Goal: Use online tool/utility: Utilize a website feature to perform a specific function

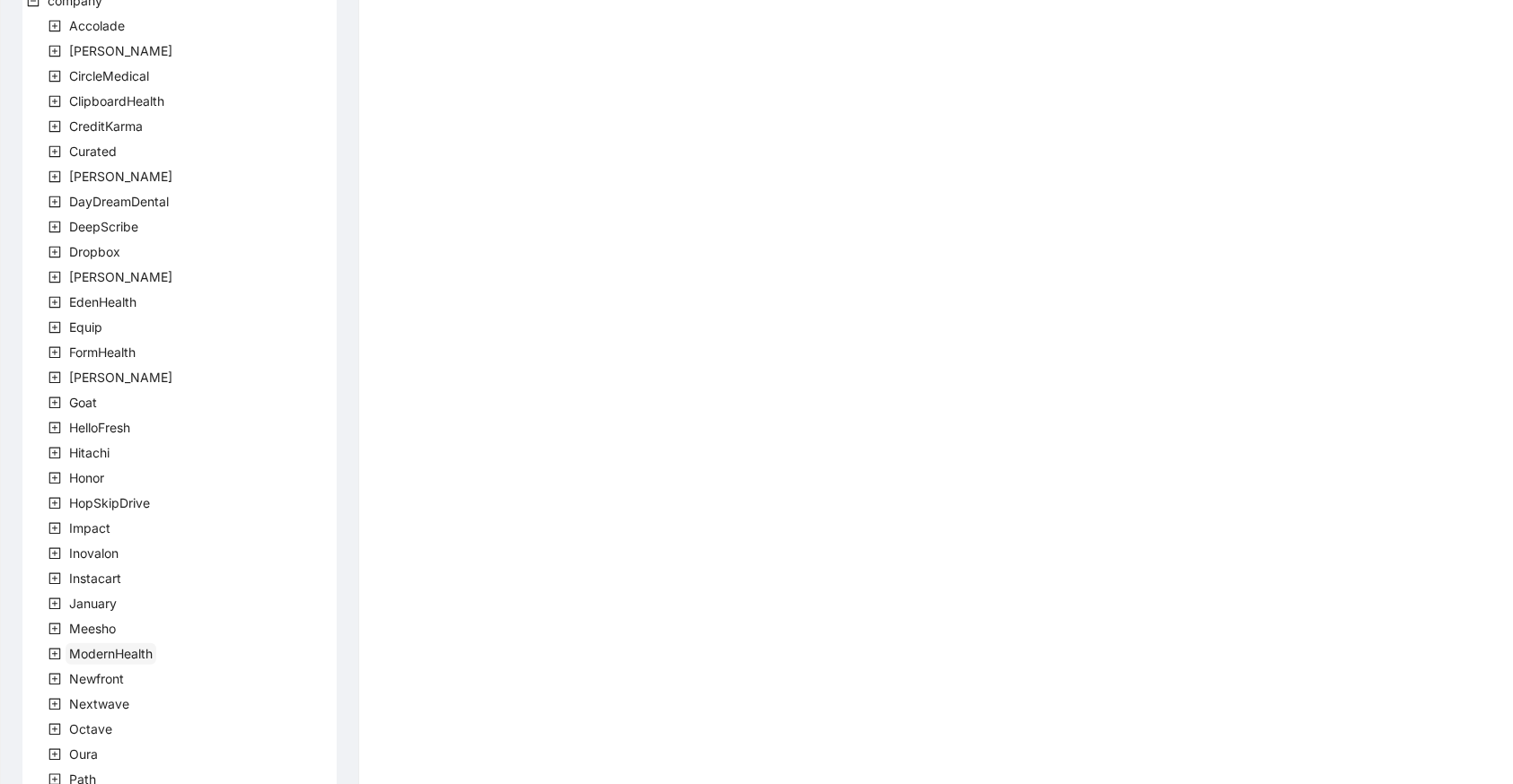
scroll to position [98, 0]
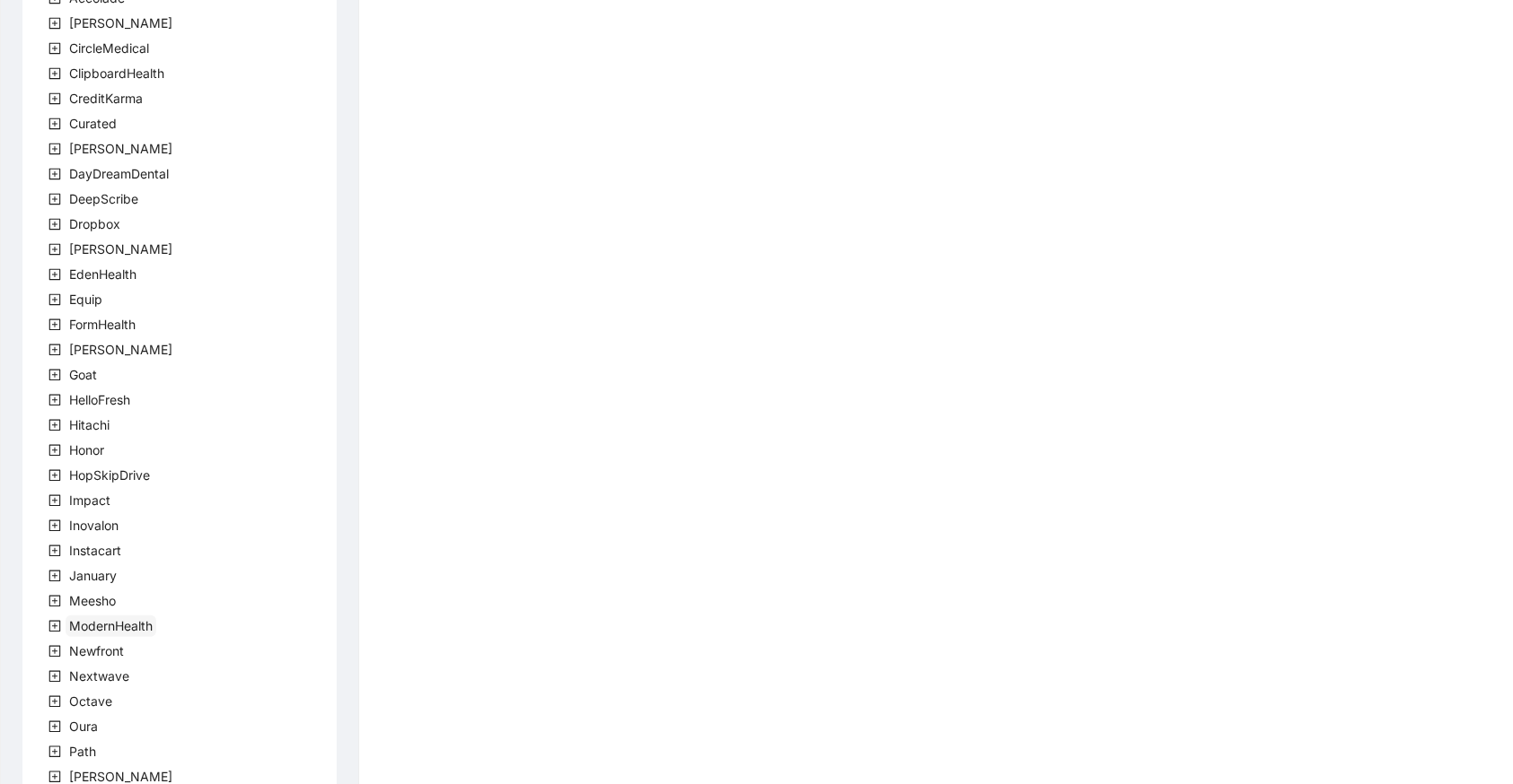
click at [100, 619] on span "ModernHealth" at bounding box center [111, 626] width 83 height 15
click at [92, 653] on span "team" at bounding box center [105, 651] width 29 height 15
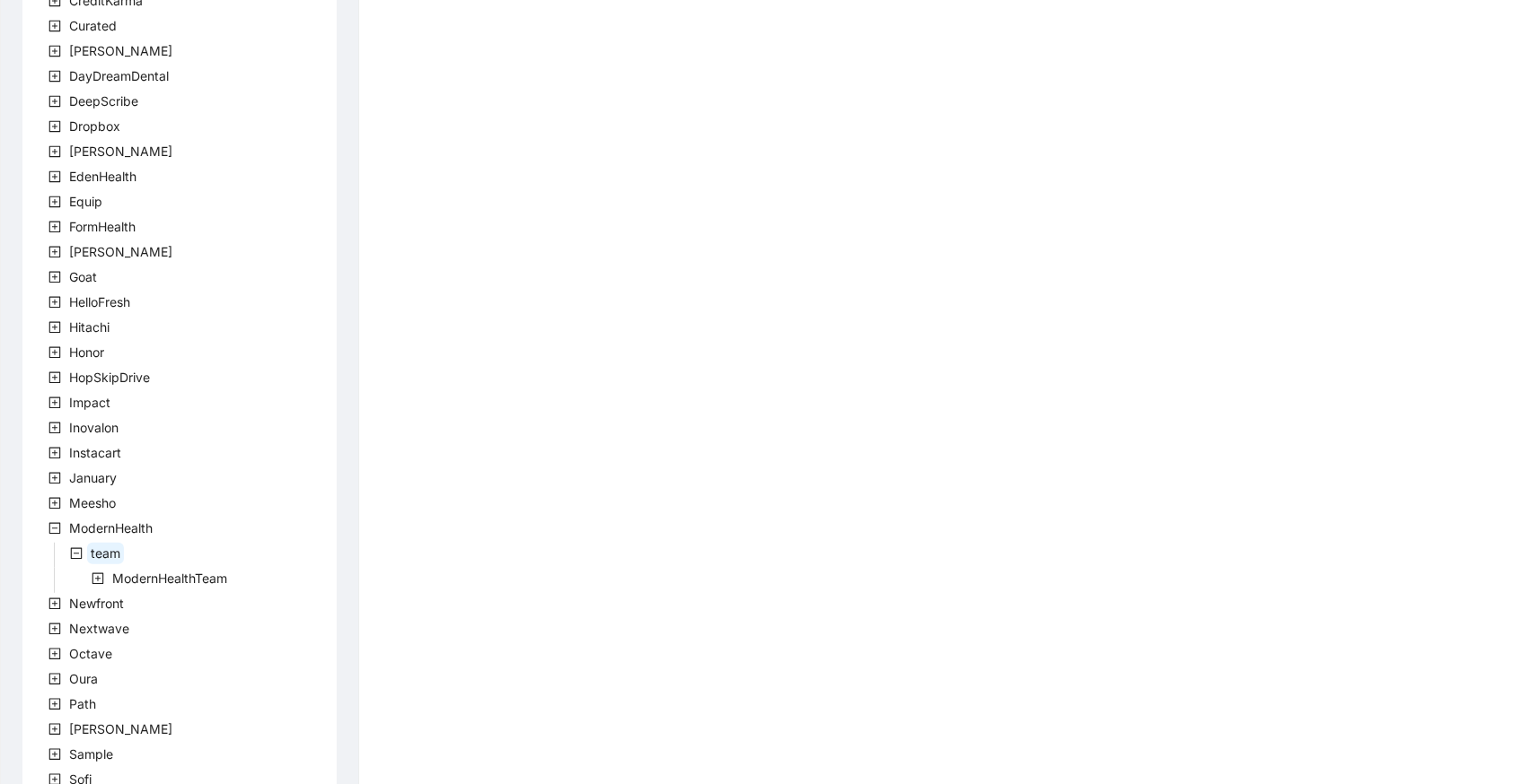
scroll to position [293, 0]
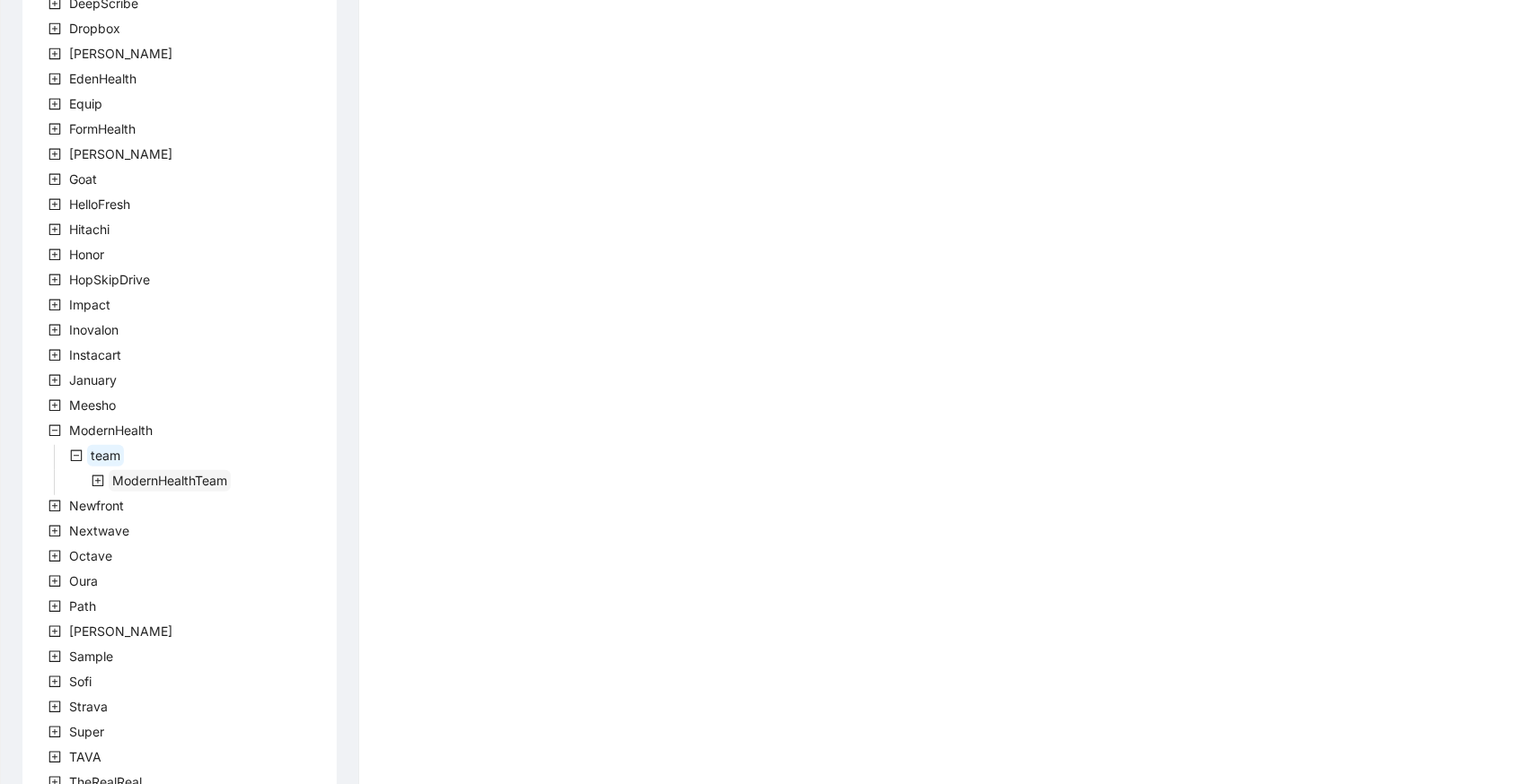
click at [164, 480] on span "ModernHealthTeam" at bounding box center [169, 481] width 115 height 15
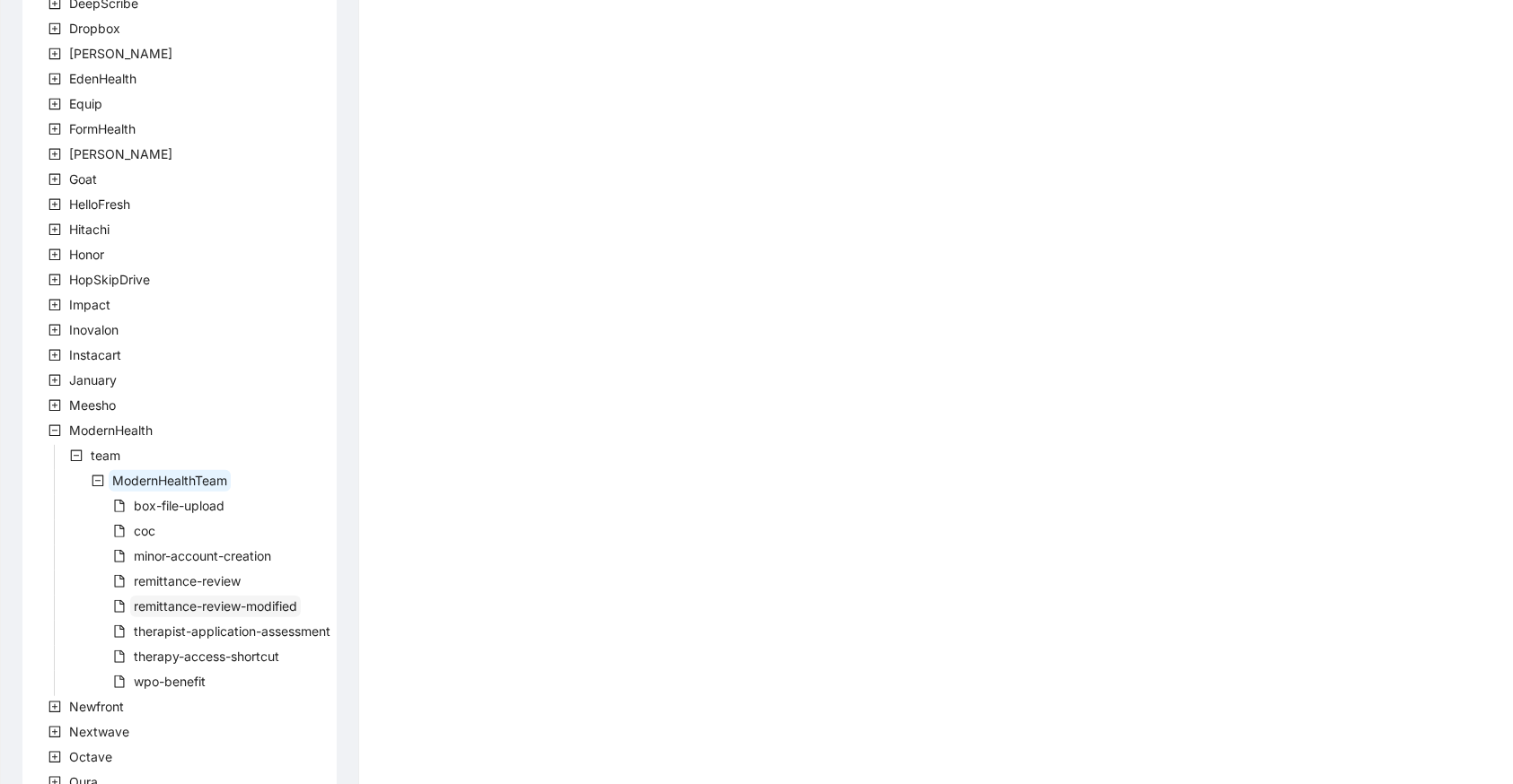
click at [235, 600] on span "remittance-review-modified" at bounding box center [215, 606] width 163 height 15
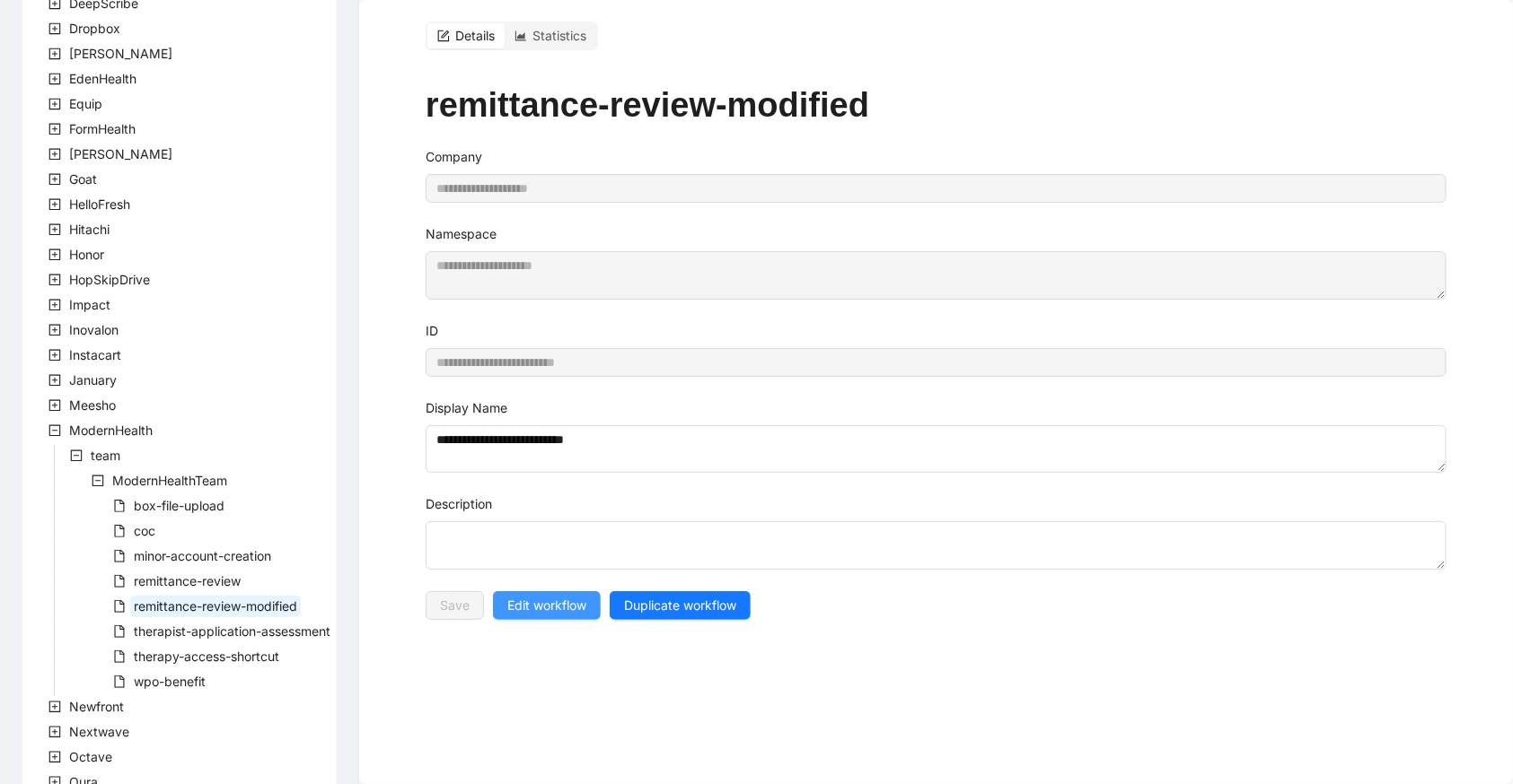
click at [565, 595] on span "Edit workflow" at bounding box center [546, 605] width 79 height 20
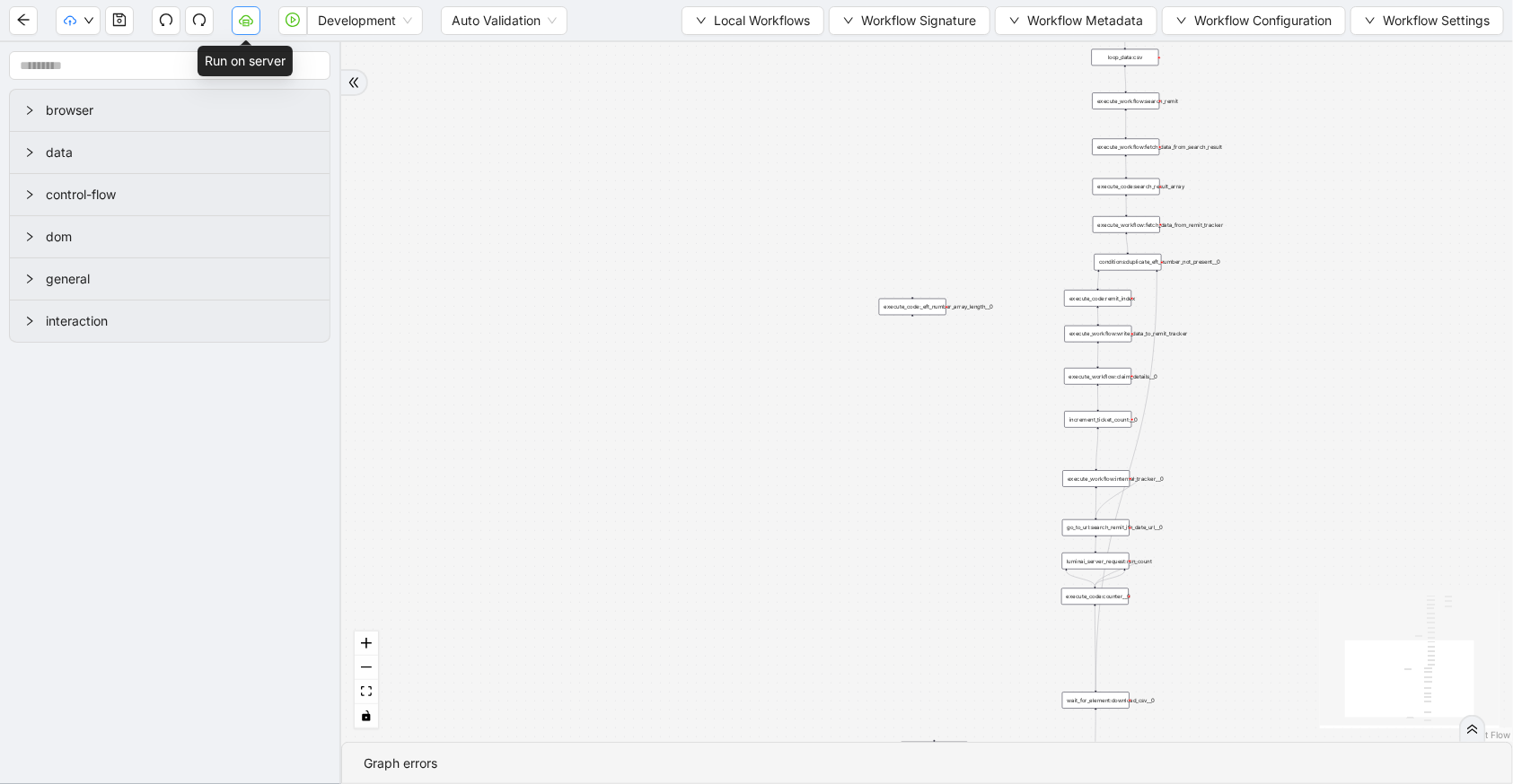
click at [244, 24] on icon "cloud-server" at bounding box center [246, 19] width 14 height 14
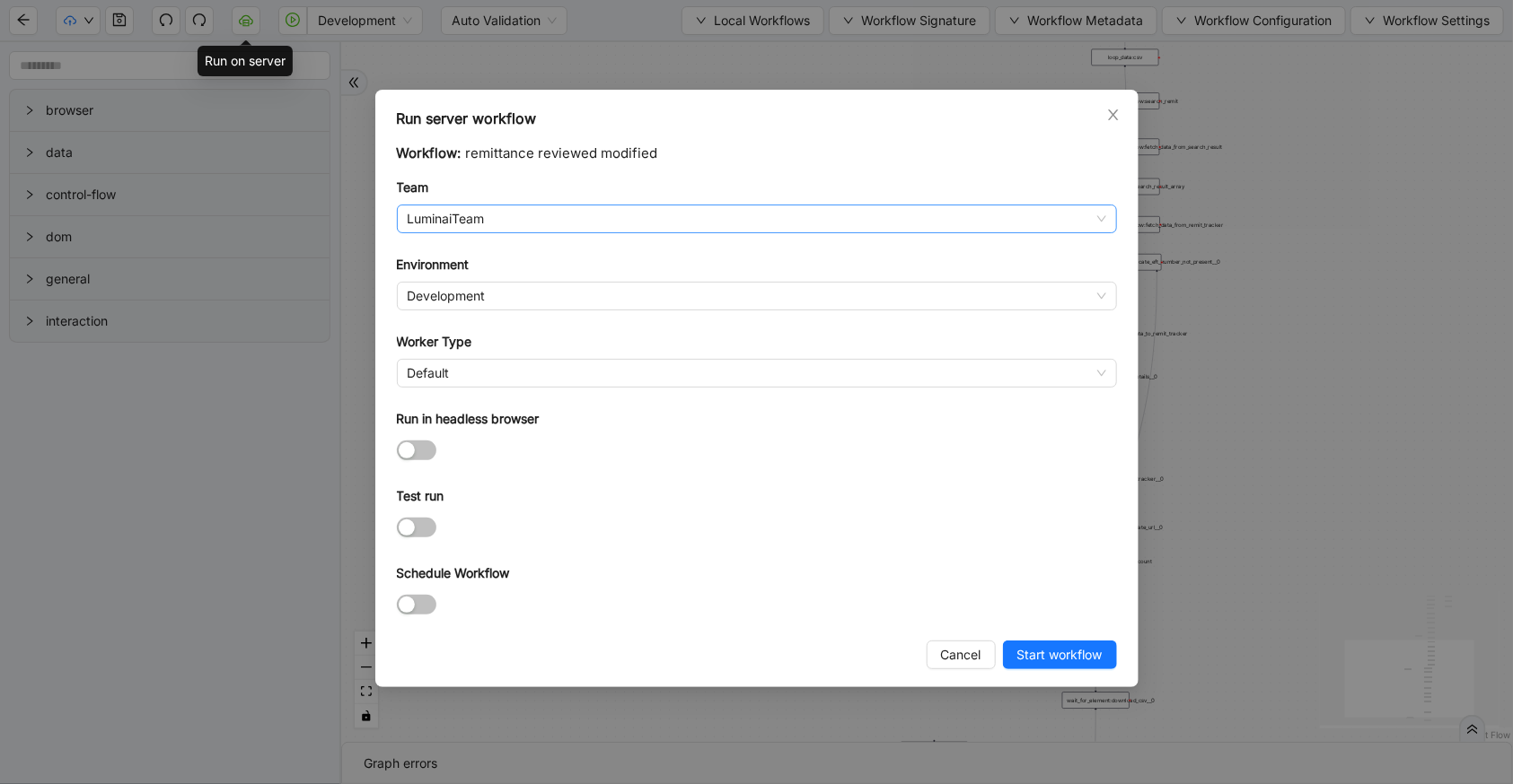
click at [499, 206] on span "LuminaiTeam" at bounding box center [757, 219] width 698 height 27
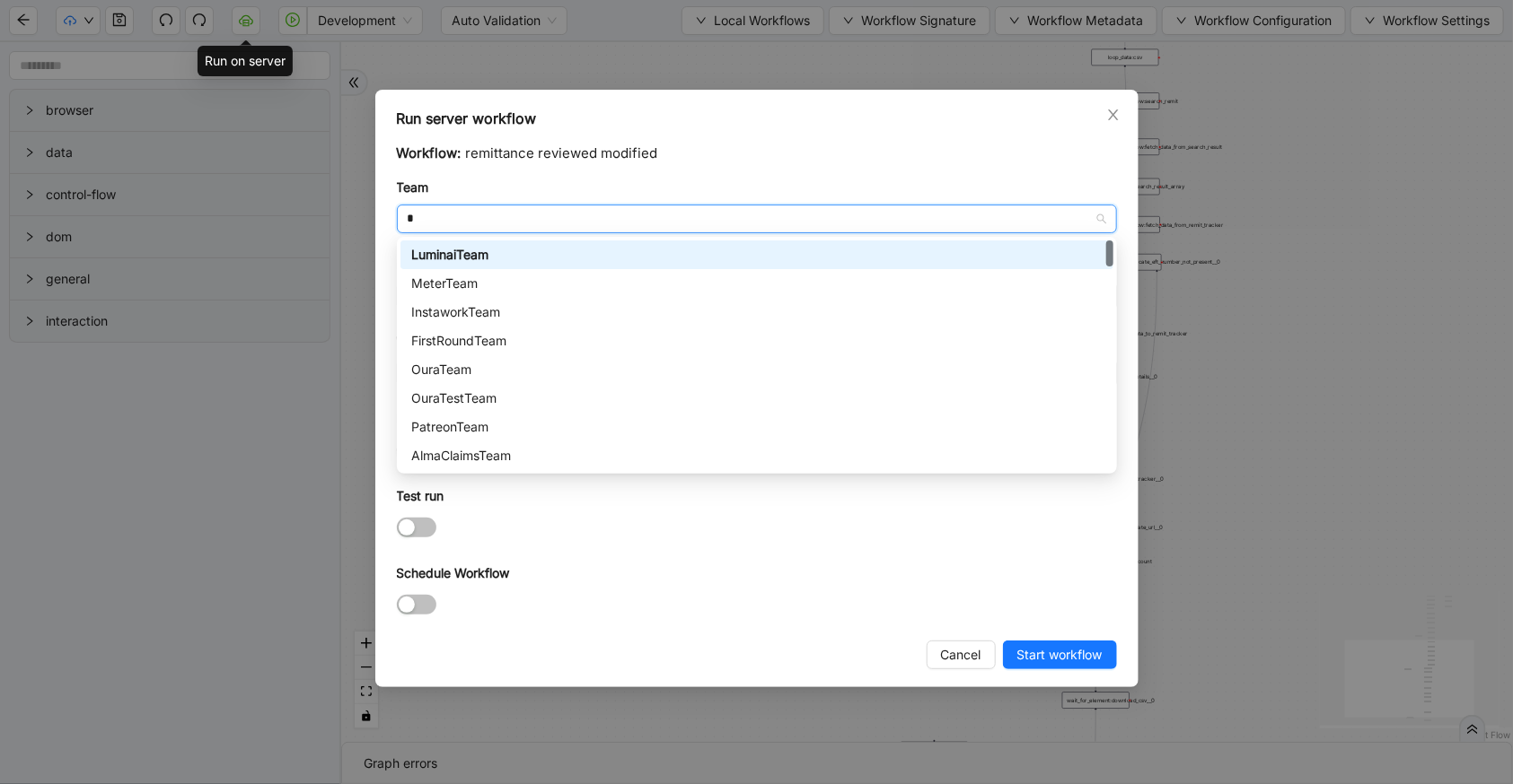
type input "**"
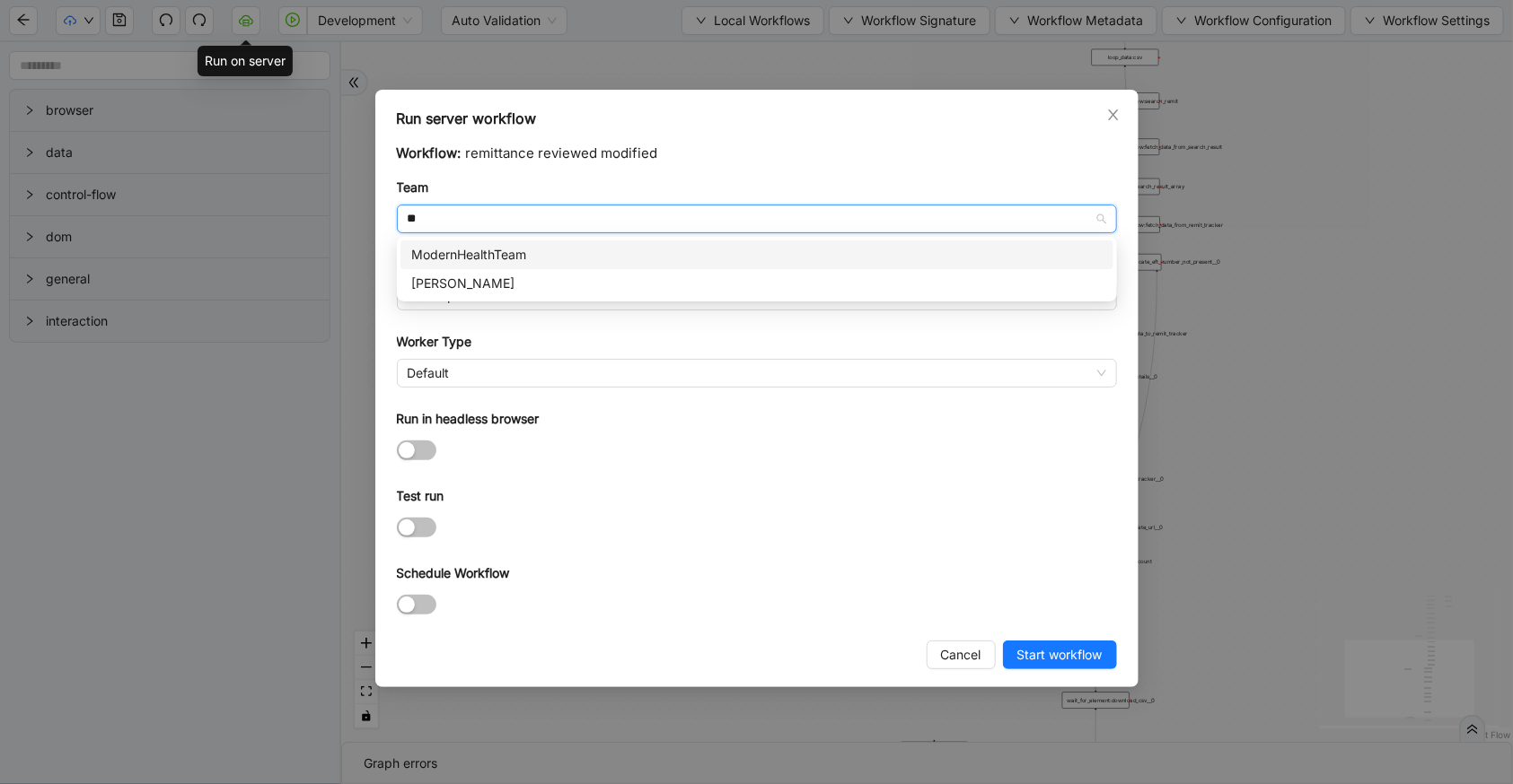
click at [506, 248] on div "ModernHealthTeam" at bounding box center [756, 254] width 692 height 20
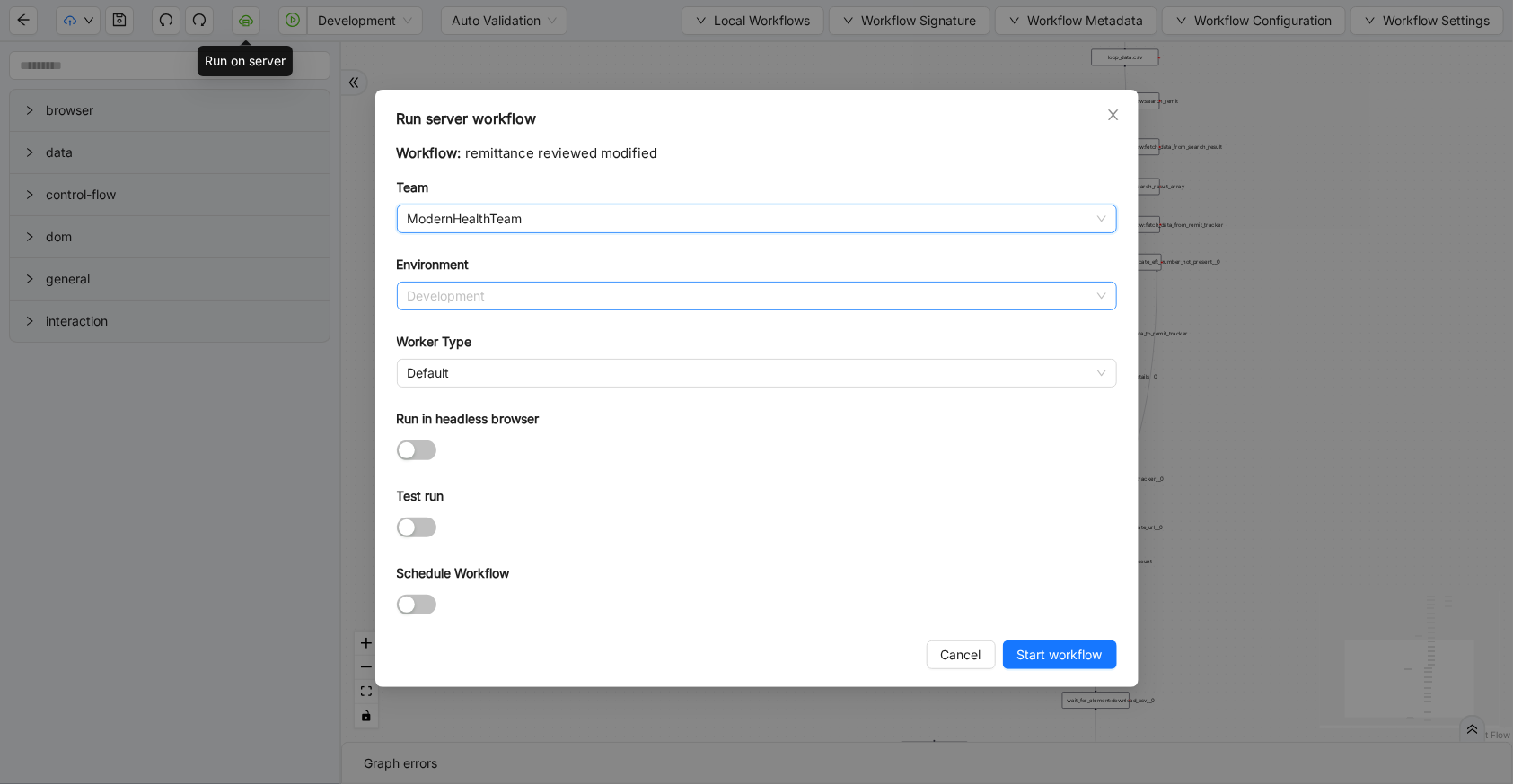
click at [507, 296] on span "Development" at bounding box center [757, 296] width 698 height 27
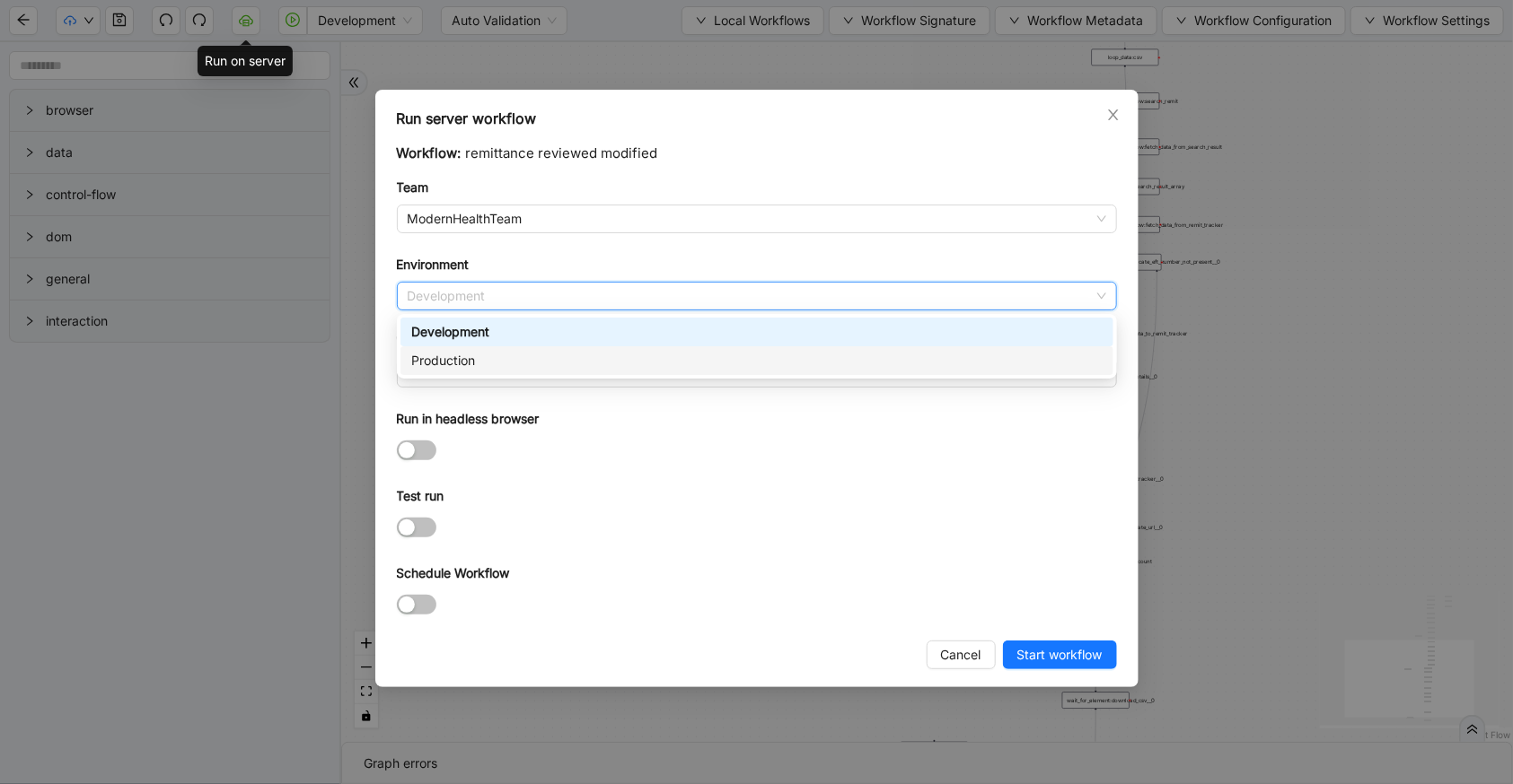
click at [513, 356] on div "Production" at bounding box center [756, 360] width 692 height 20
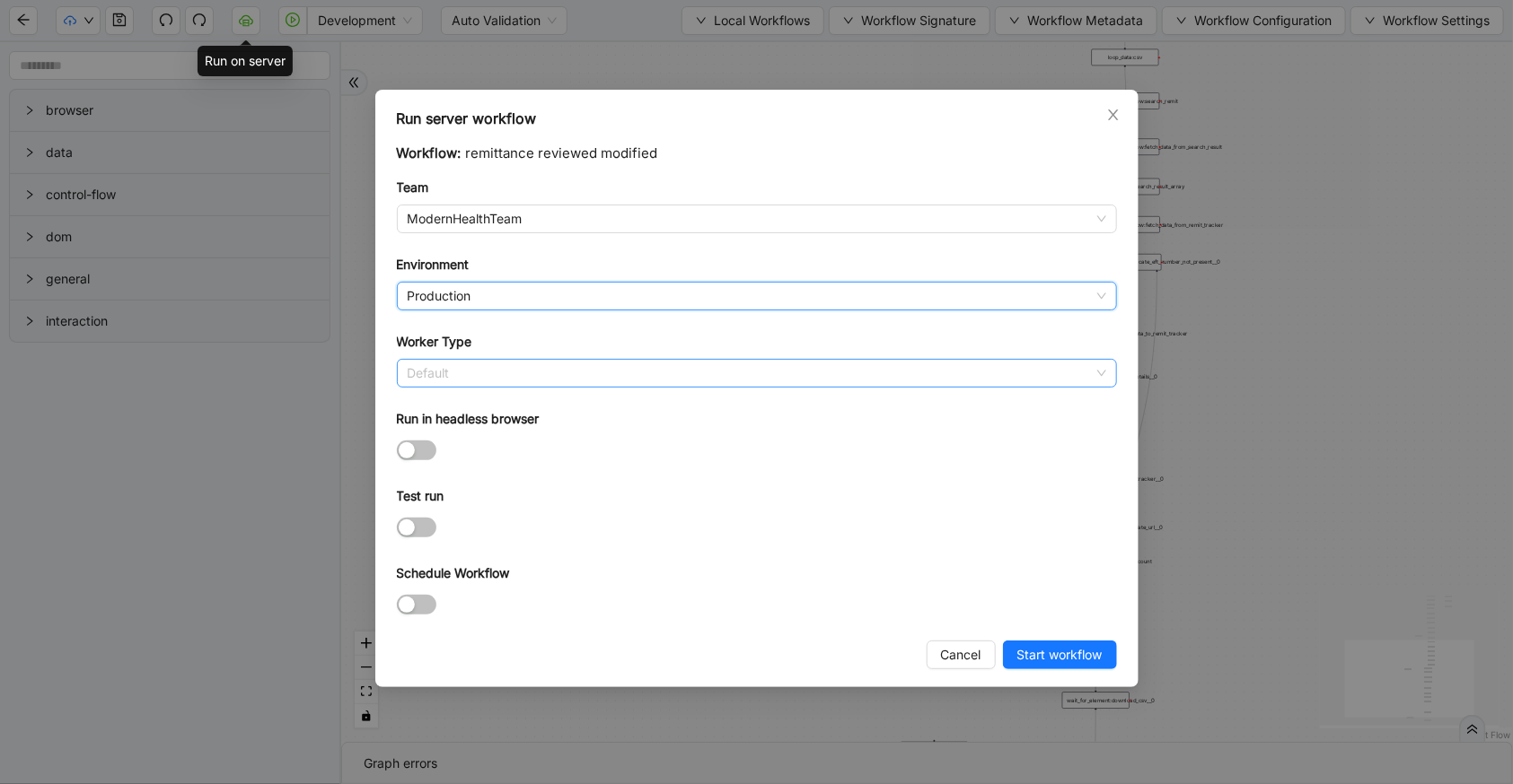
click at [526, 374] on span "Default" at bounding box center [757, 374] width 698 height 27
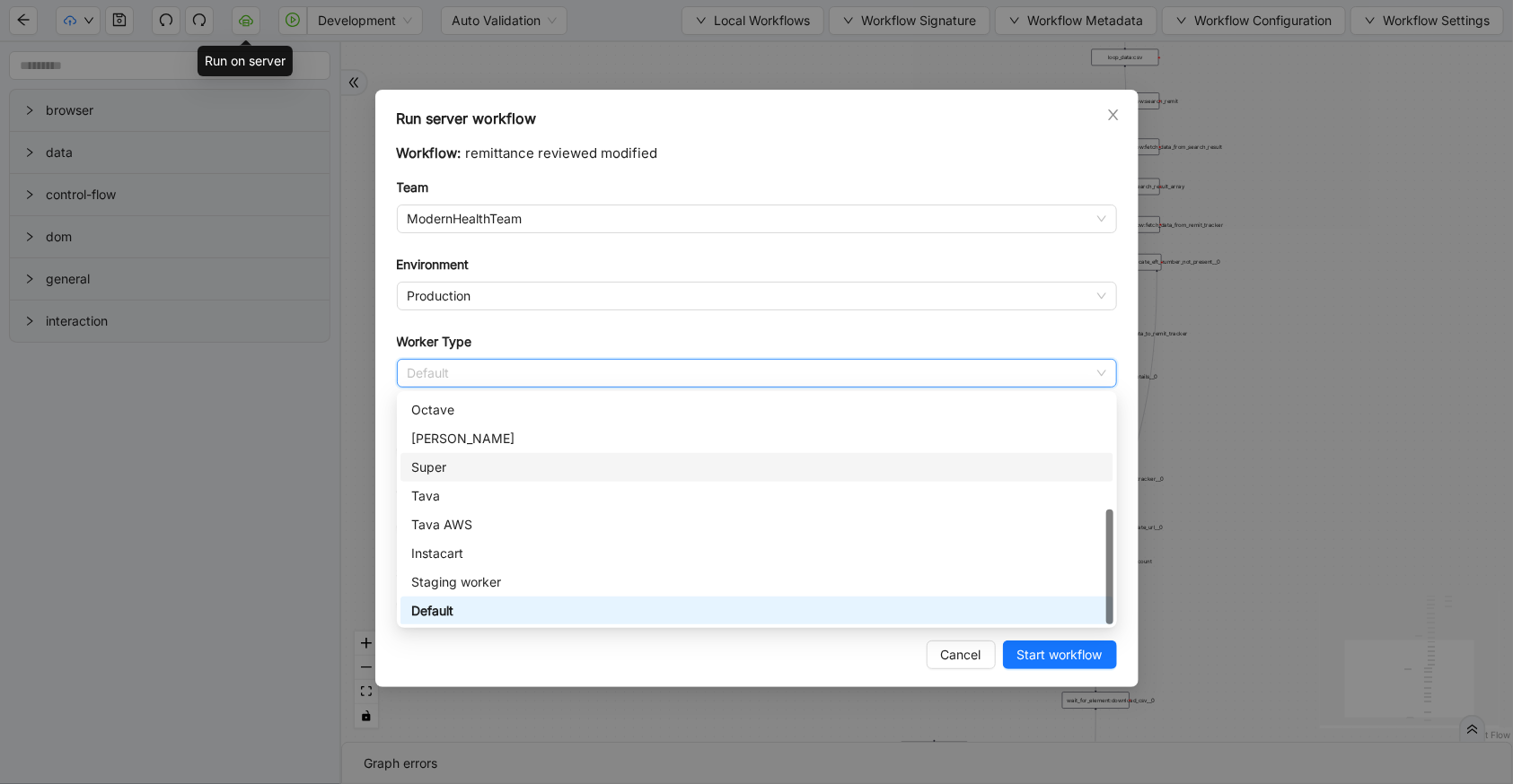
click at [517, 473] on div "Super" at bounding box center [756, 467] width 692 height 20
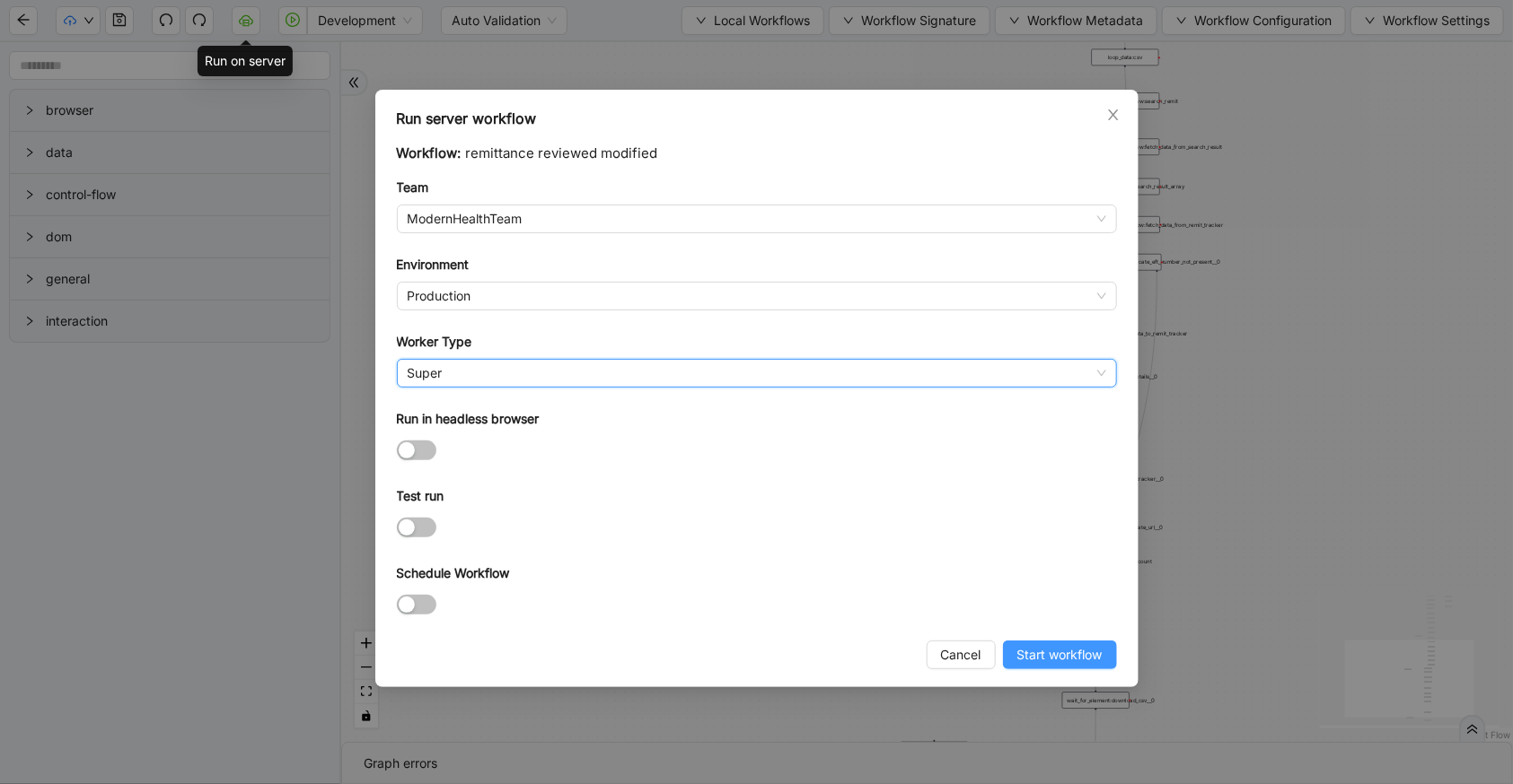
click at [1069, 664] on span "Start workflow" at bounding box center [1060, 654] width 85 height 20
